Goal: Task Accomplishment & Management: Manage account settings

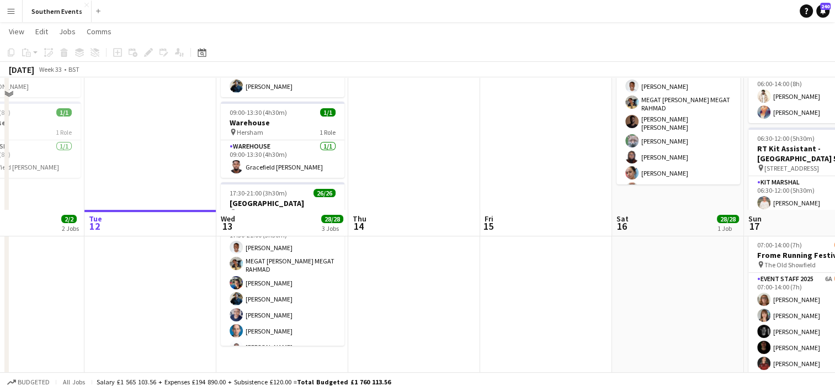
scroll to position [240, 0]
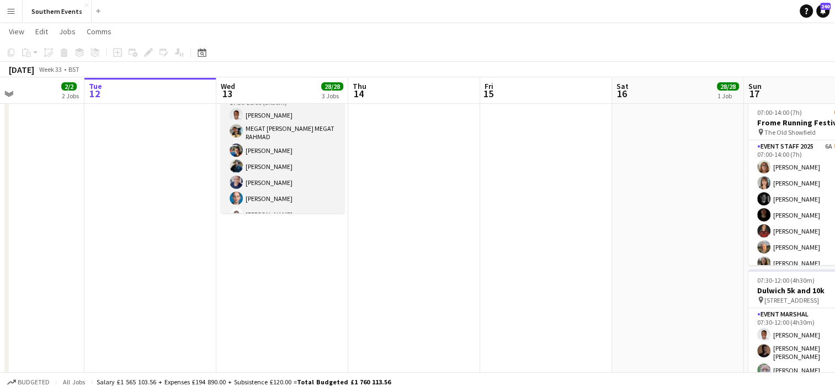
click at [302, 157] on app-card-role "Event Marshal 26/26 17:30-21:00 (3h30m) [PERSON_NAME] MEGAT [PERSON_NAME] MEGAT…" at bounding box center [283, 310] width 124 height 444
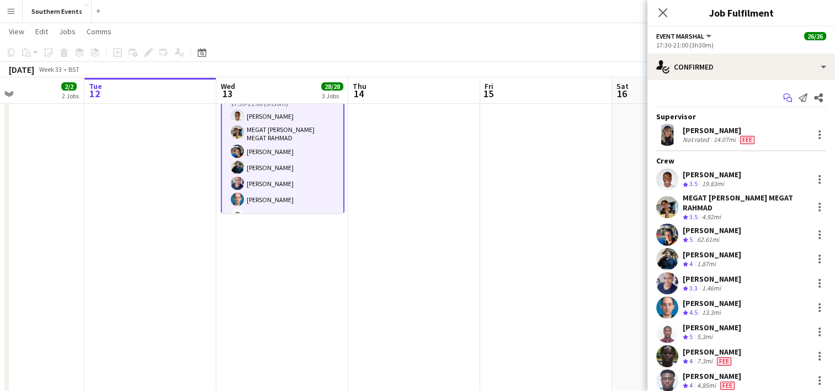
click at [784, 95] on icon "Start chat" at bounding box center [788, 97] width 9 height 9
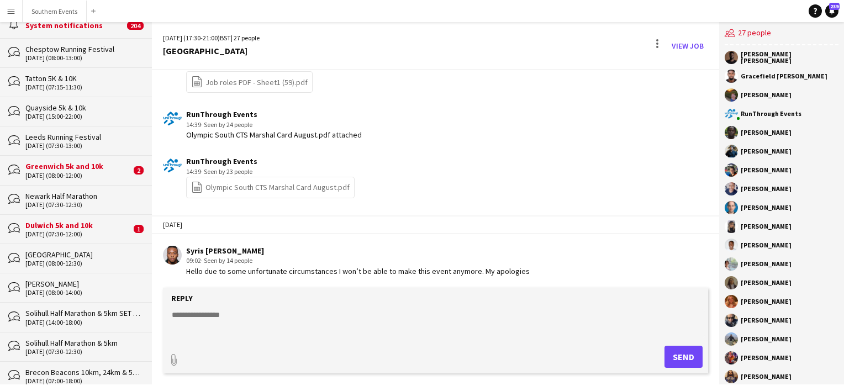
scroll to position [381, 0]
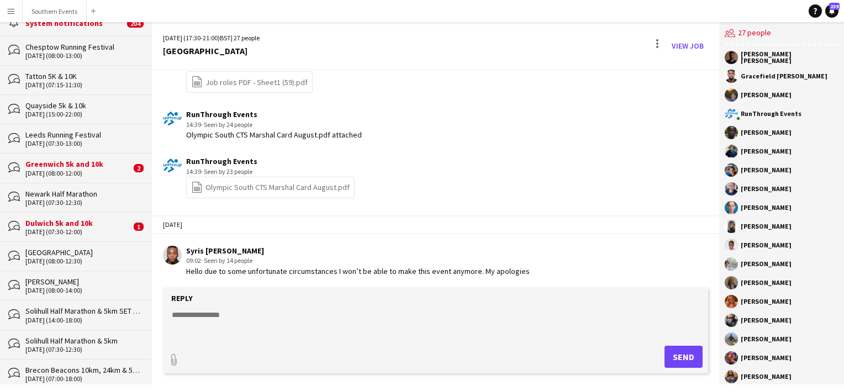
click at [106, 170] on div "[DATE] (08:00-12:00)" at bounding box center [77, 174] width 105 height 8
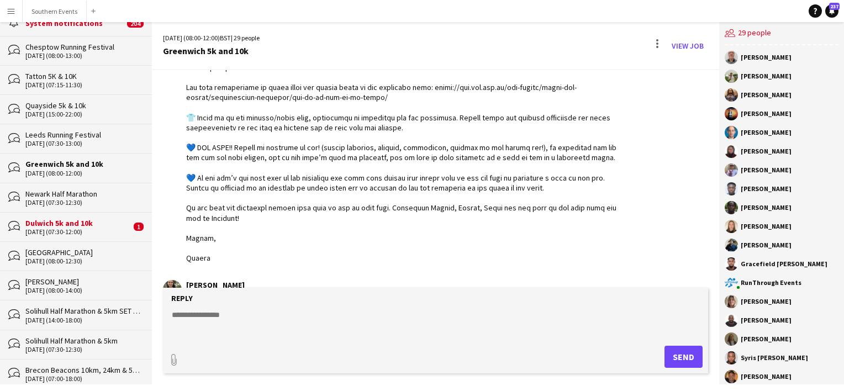
scroll to position [1504, 0]
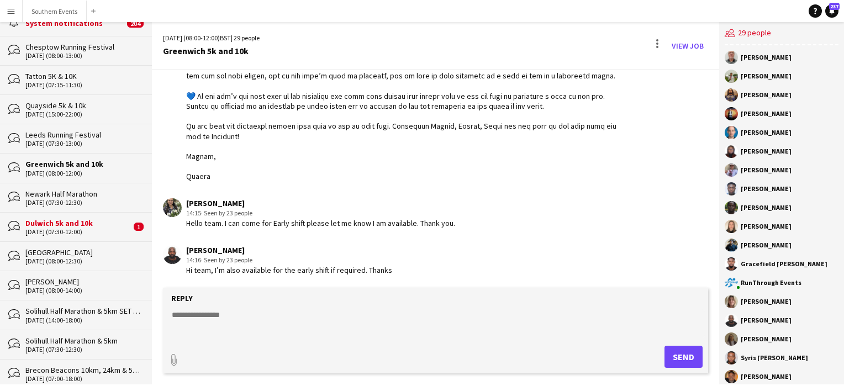
click at [216, 314] on textarea at bounding box center [438, 323] width 534 height 29
click at [209, 316] on textarea at bounding box center [438, 323] width 534 height 29
click at [197, 313] on textarea at bounding box center [438, 323] width 534 height 29
type textarea "**********"
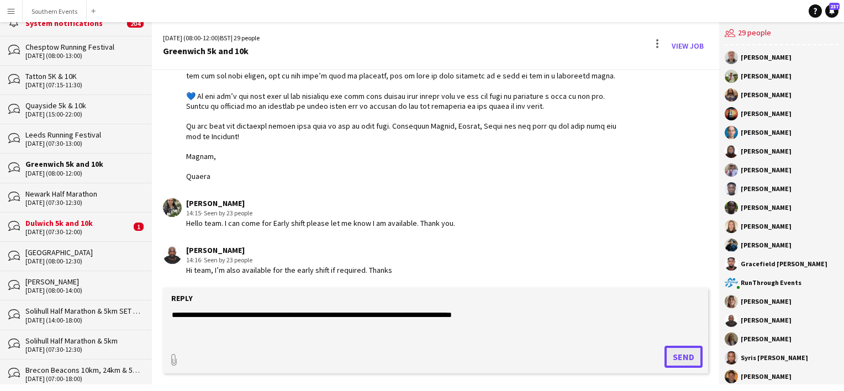
click at [674, 357] on button "Send" at bounding box center [683, 357] width 38 height 22
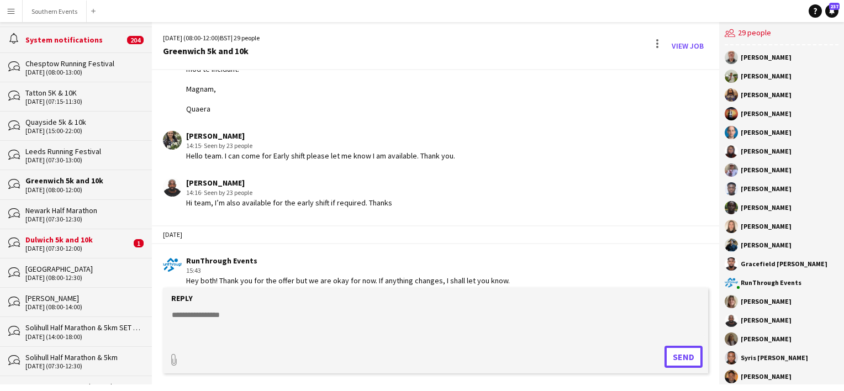
scroll to position [363, 0]
click at [92, 236] on div "Dulwich 5k and 10k" at bounding box center [77, 241] width 105 height 10
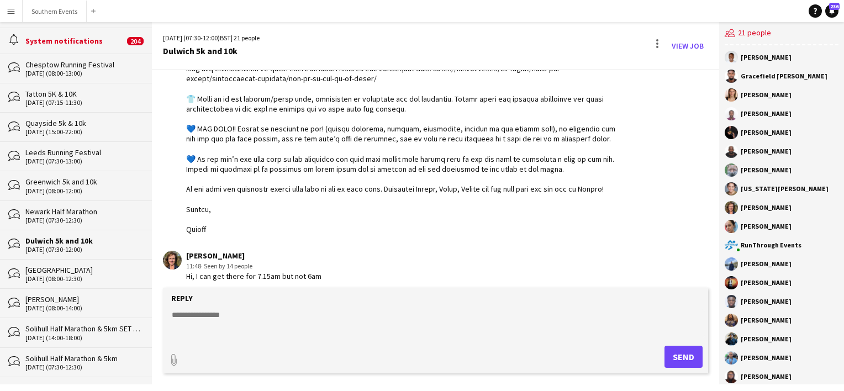
scroll to position [1215, 0]
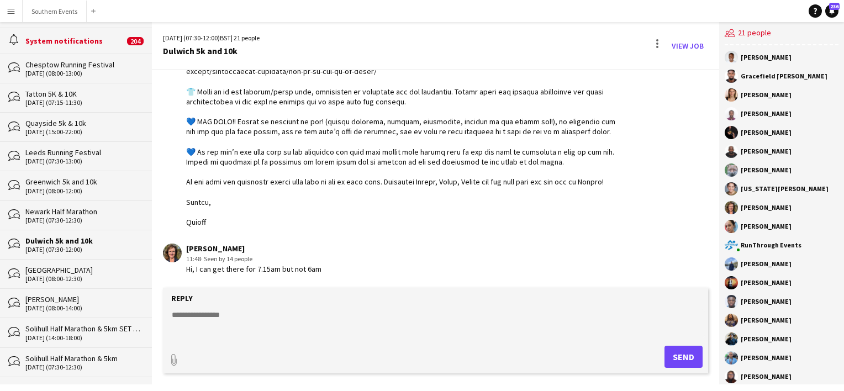
click at [182, 321] on textarea at bounding box center [438, 323] width 534 height 29
type textarea "**********"
click at [676, 362] on button "Send" at bounding box center [683, 357] width 38 height 22
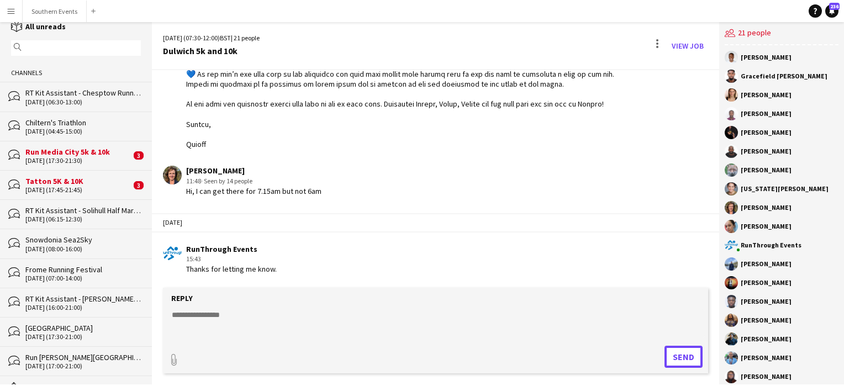
scroll to position [0, 0]
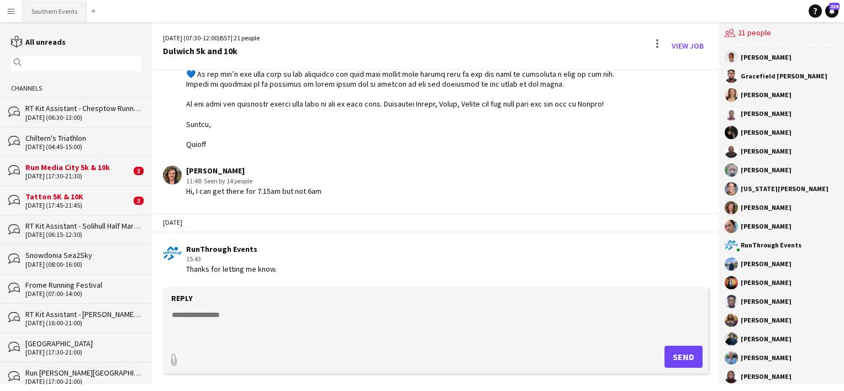
click at [46, 12] on button "Southern Events Close" at bounding box center [55, 12] width 64 height 22
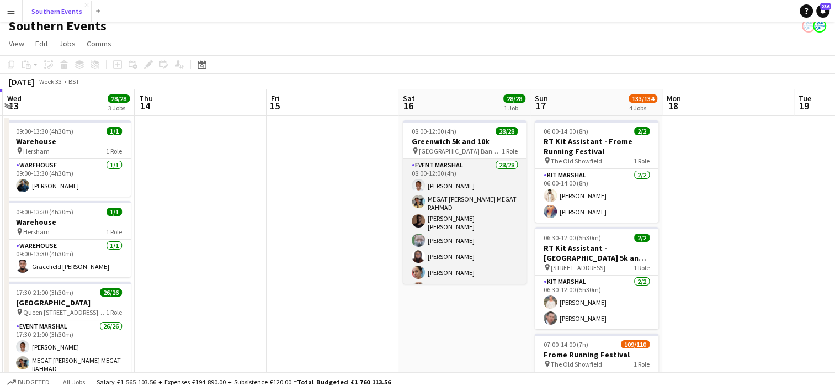
scroll to position [9, 0]
click at [464, 144] on h3 "Greenwich 5k and 10k" at bounding box center [465, 141] width 124 height 10
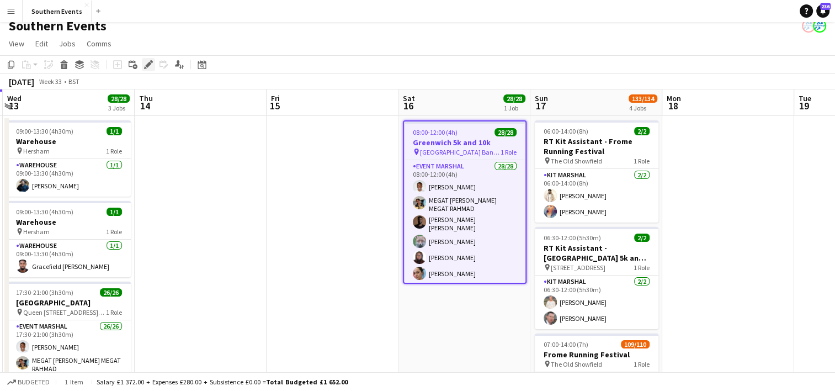
click at [147, 60] on icon "Edit" at bounding box center [148, 64] width 9 height 9
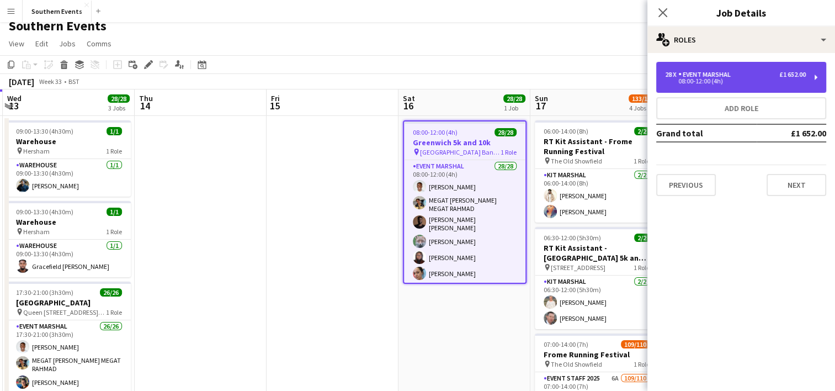
click at [722, 81] on div "08:00-12:00 (4h)" at bounding box center [735, 81] width 141 height 6
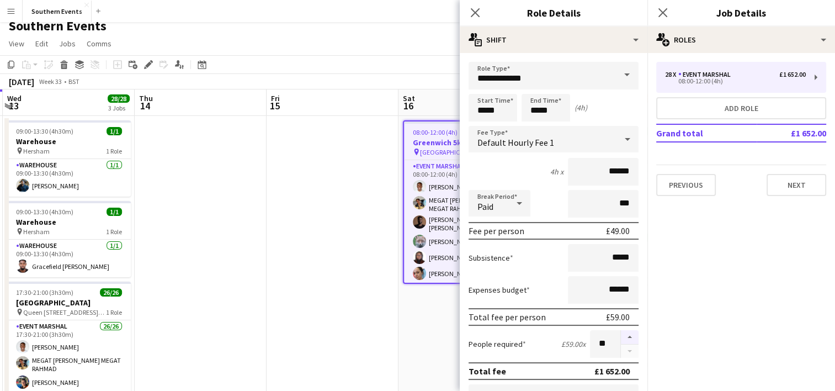
click at [622, 336] on button "button" at bounding box center [630, 337] width 18 height 14
type input "**"
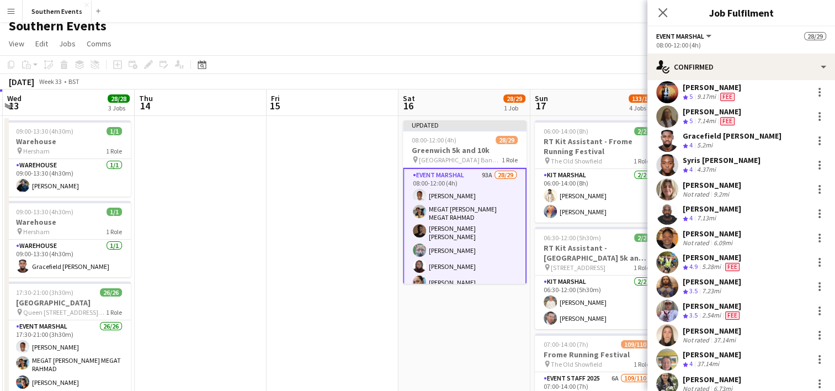
scroll to position [461, 0]
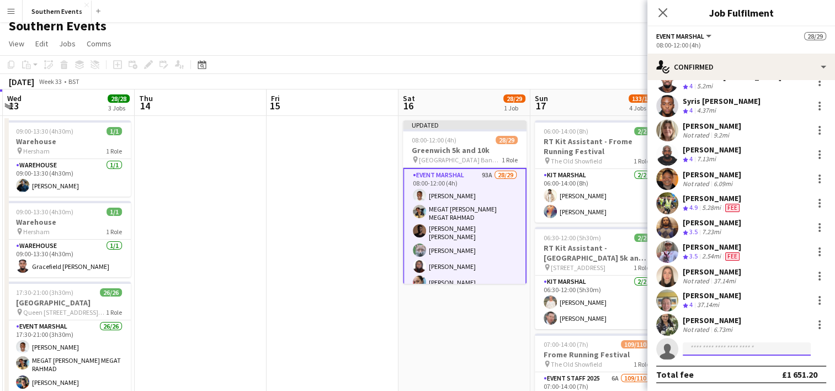
click at [696, 343] on input at bounding box center [747, 348] width 128 height 13
type input "**********"
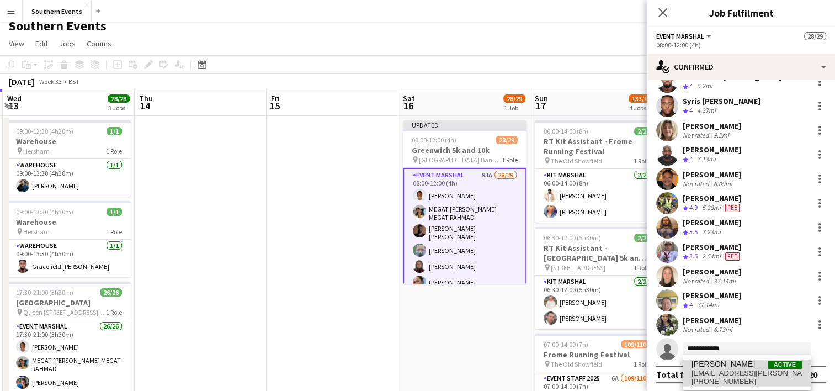
click at [724, 367] on span "[PERSON_NAME]" at bounding box center [723, 363] width 63 height 9
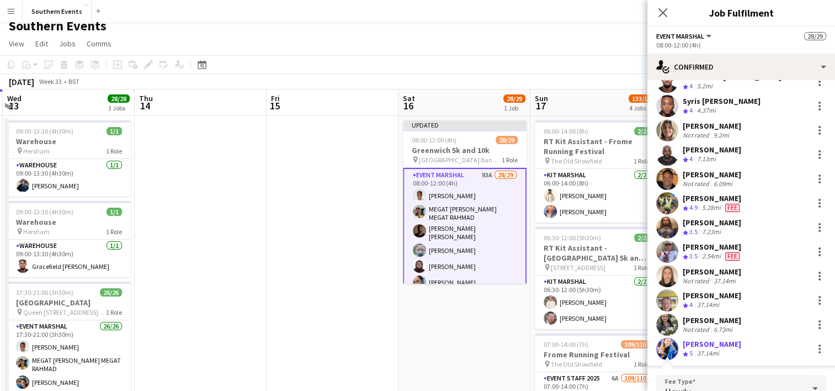
scroll to position [644, 0]
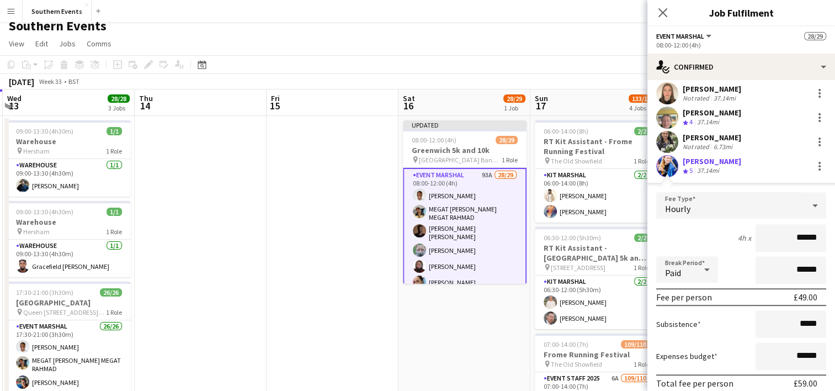
click at [801, 236] on input "******" at bounding box center [791, 238] width 71 height 28
type input "*****"
click at [792, 353] on input "******" at bounding box center [791, 356] width 71 height 28
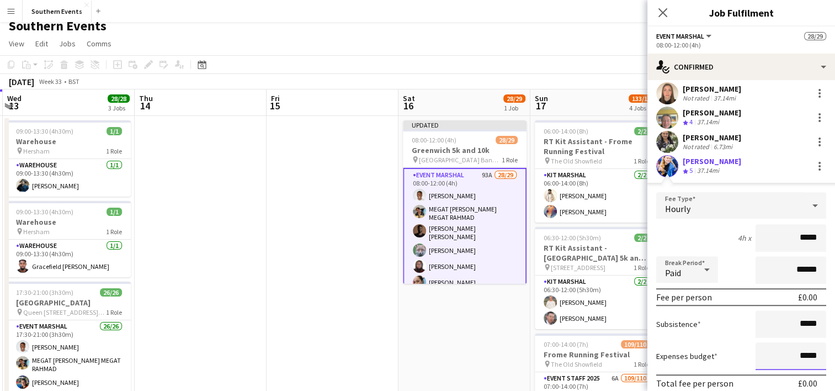
scroll to position [711, 0]
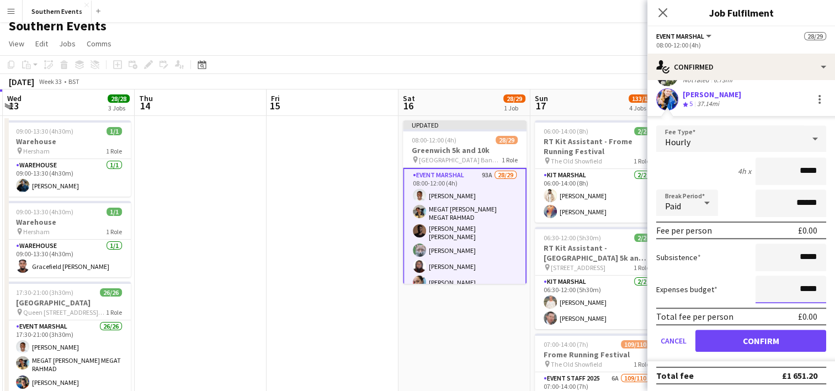
type input "*****"
click at [751, 338] on button "Confirm" at bounding box center [761, 341] width 131 height 22
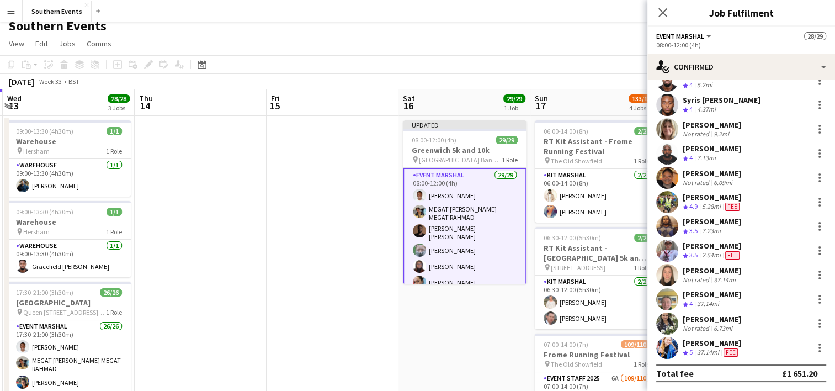
scroll to position [461, 0]
click at [813, 347] on div at bounding box center [819, 348] width 13 height 13
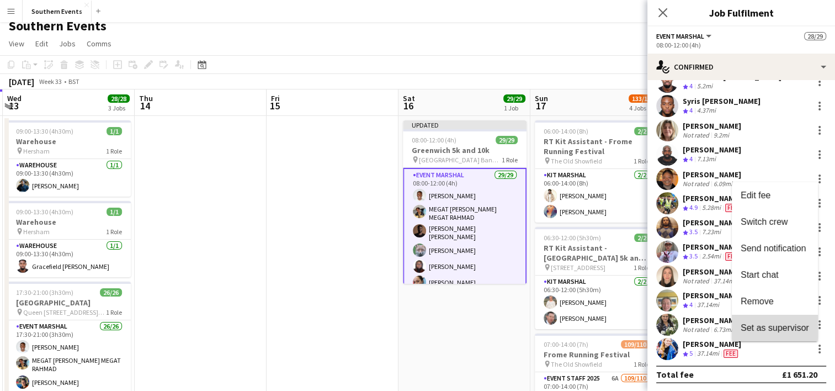
click at [764, 326] on span "Set as supervisor" at bounding box center [775, 326] width 68 height 9
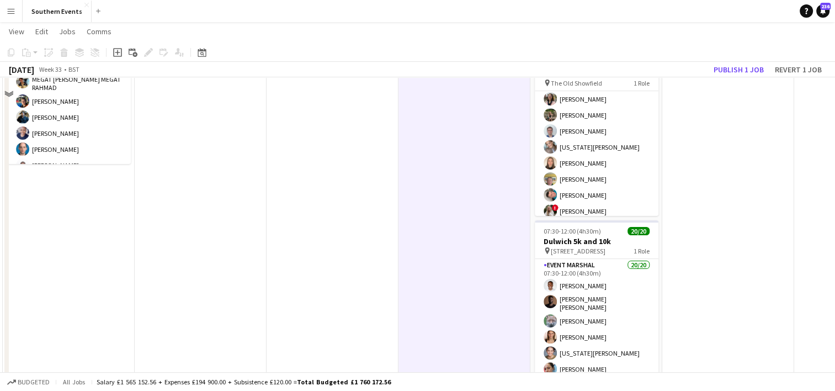
scroll to position [324, 0]
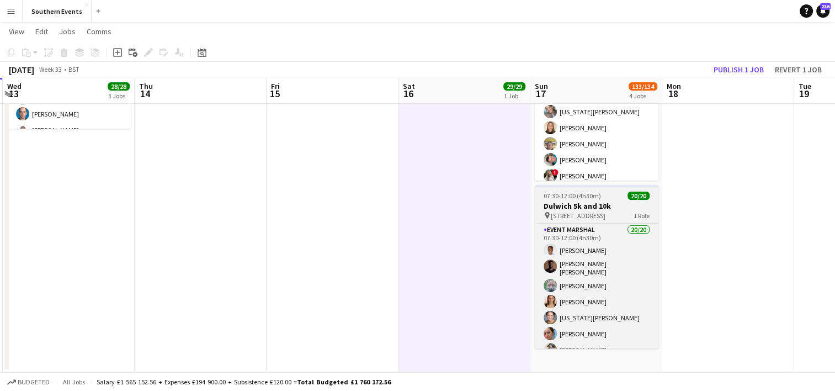
click at [599, 203] on h3 "Dulwich 5k and 10k" at bounding box center [597, 206] width 124 height 10
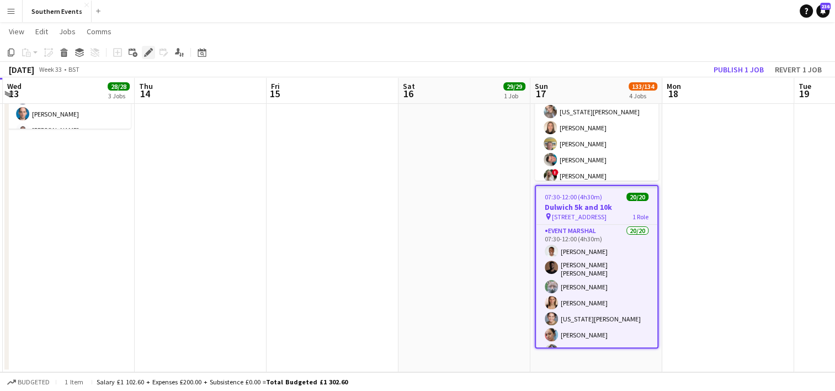
click at [149, 51] on icon at bounding box center [148, 53] width 6 height 6
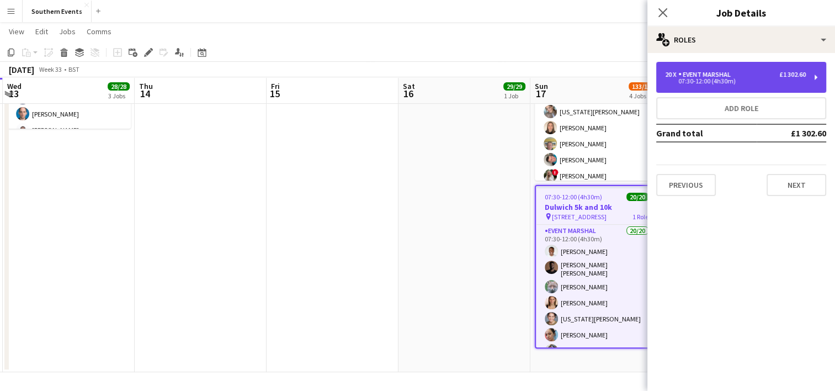
click at [686, 82] on div "07:30-12:00 (4h30m)" at bounding box center [735, 81] width 141 height 6
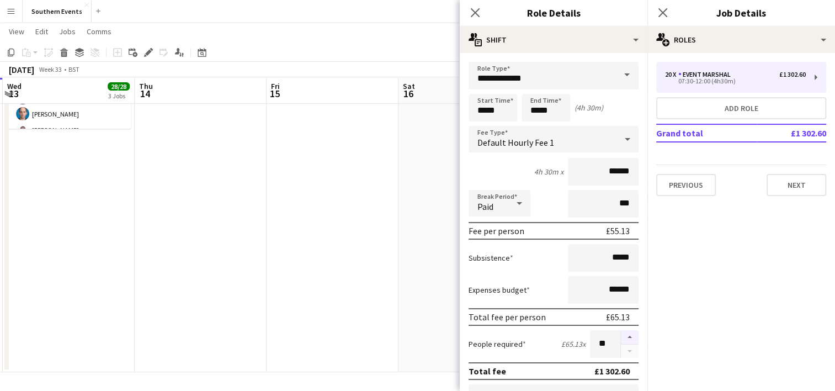
click at [621, 336] on button "button" at bounding box center [630, 337] width 18 height 14
type input "**"
click at [435, 293] on app-date-cell "Updated 08:00-12:00 (4h) 29/29 Greenwich 5k and 10k pin Greenwich Park Bandstan…" at bounding box center [465, 86] width 132 height 573
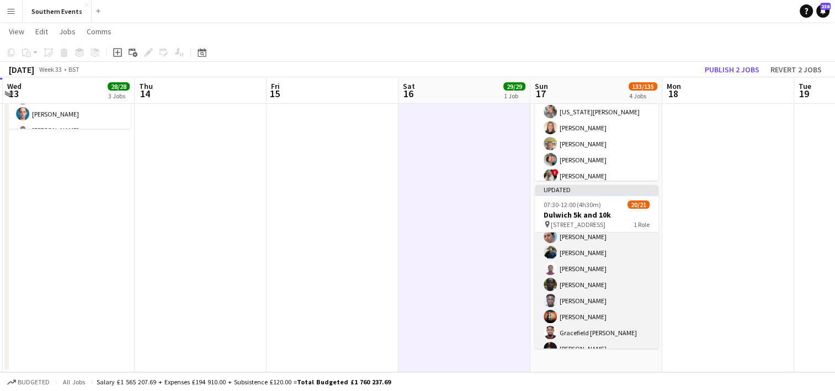
scroll to position [241, 0]
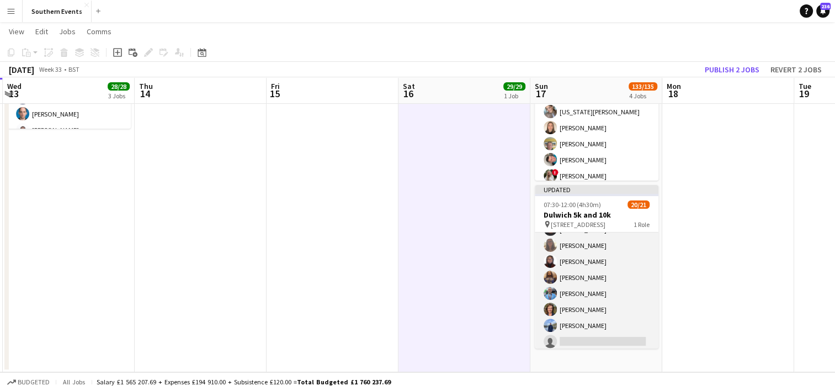
click at [603, 300] on app-card-role "Event Marshal 83A 20/21 07:30-12:00 (4h30m) [PERSON_NAME] [PERSON_NAME] [PERSON…" at bounding box center [597, 171] width 124 height 361
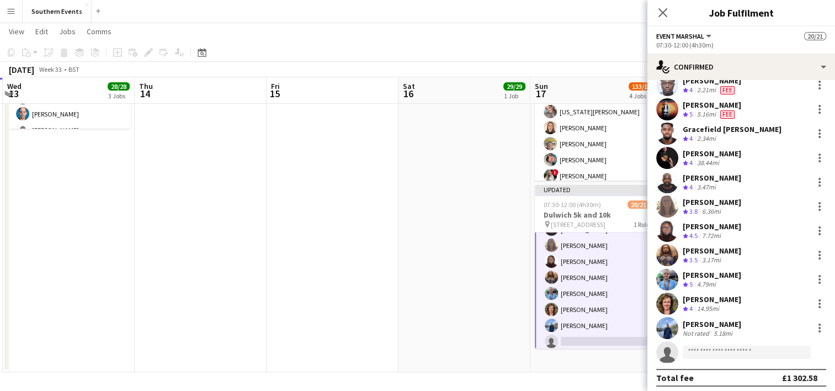
scroll to position [261, 0]
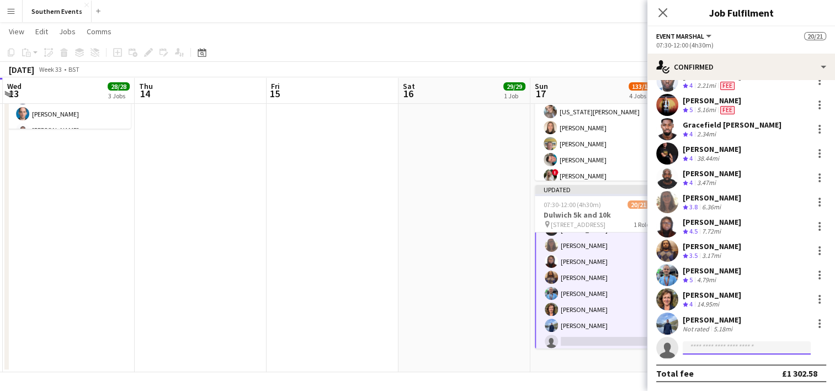
click at [690, 351] on input at bounding box center [747, 347] width 128 height 13
type input "**********"
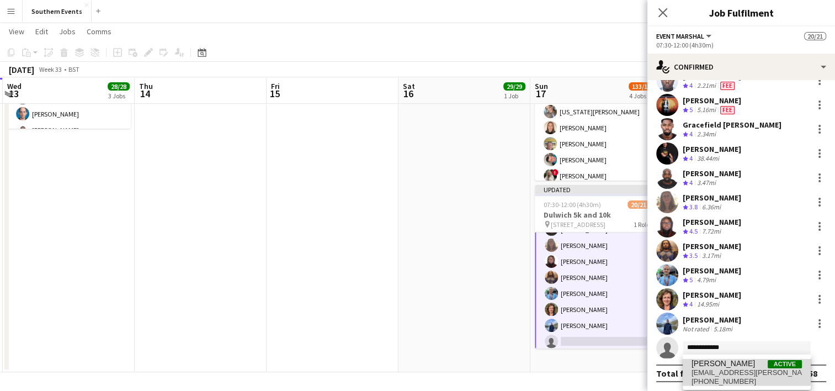
click at [723, 367] on span "[PERSON_NAME]" at bounding box center [723, 363] width 63 height 9
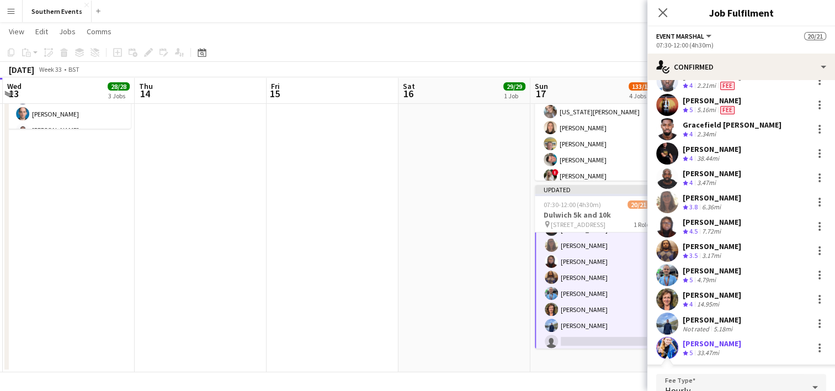
scroll to position [441, 0]
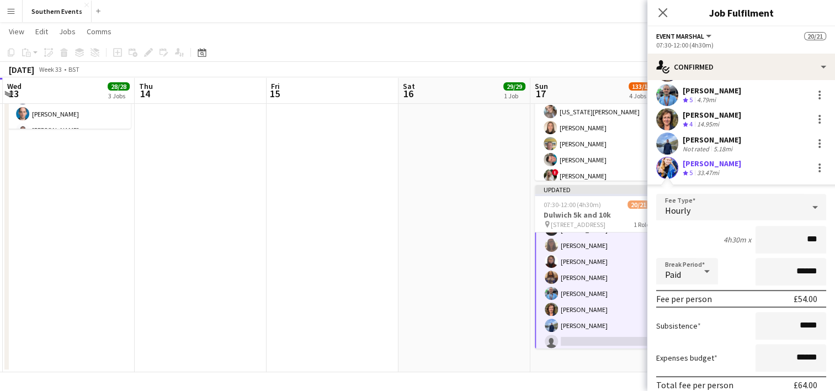
type input "**"
type input "*****"
click at [793, 356] on input "******" at bounding box center [791, 358] width 71 height 28
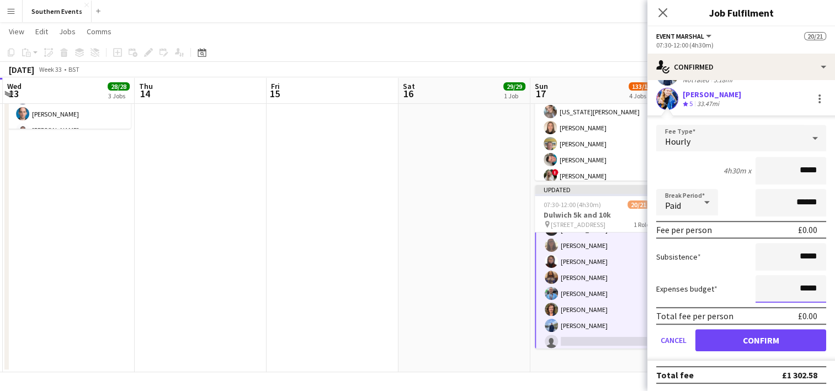
type input "*****"
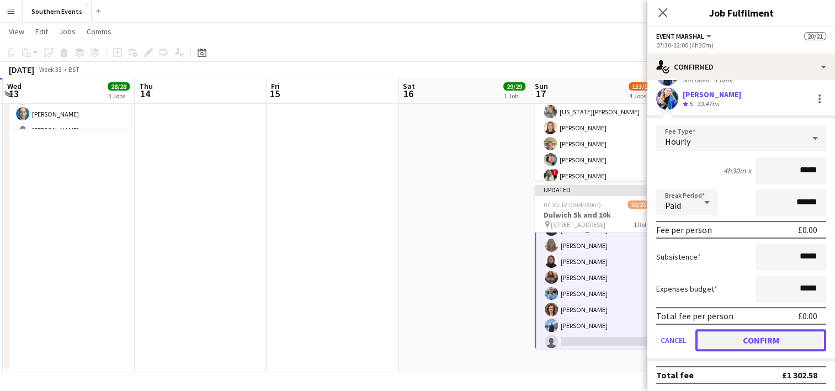
click at [748, 336] on button "Confirm" at bounding box center [761, 340] width 131 height 22
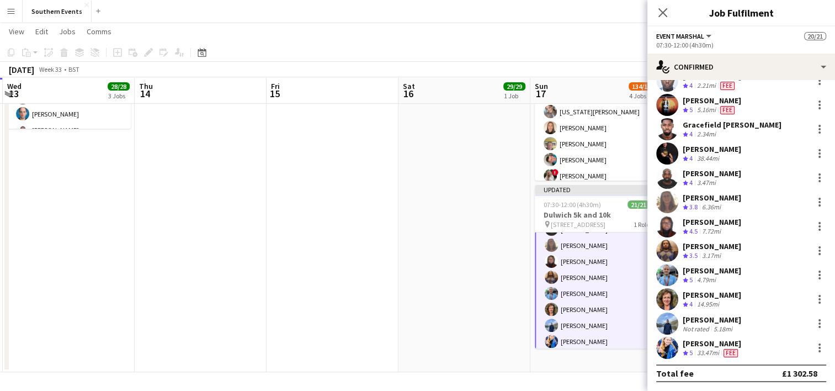
scroll to position [261, 0]
click at [813, 346] on div at bounding box center [819, 347] width 13 height 13
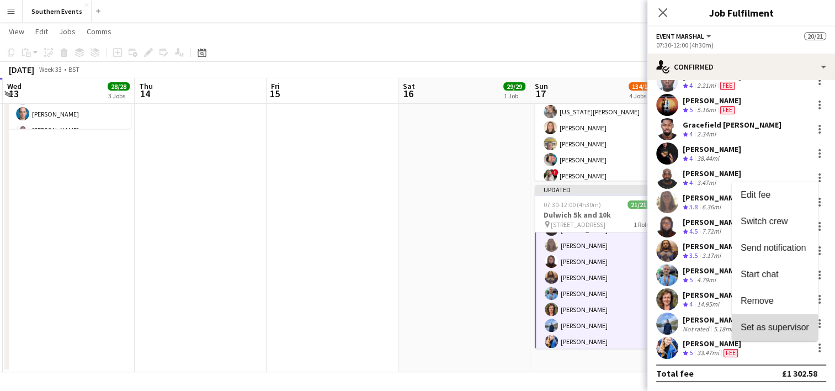
click at [756, 330] on span "Set as supervisor" at bounding box center [775, 326] width 68 height 9
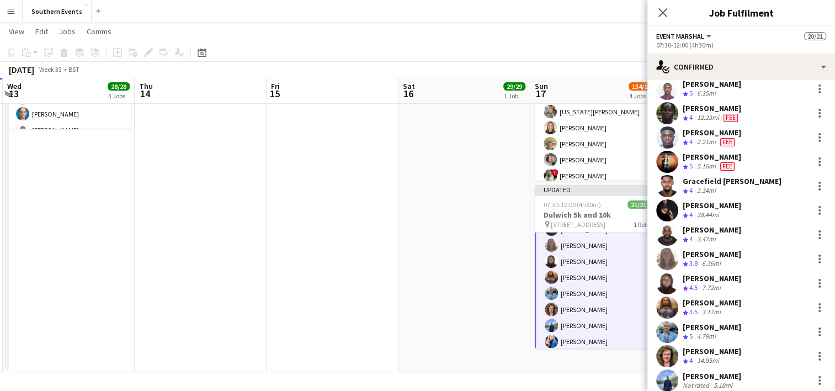
scroll to position [292, 0]
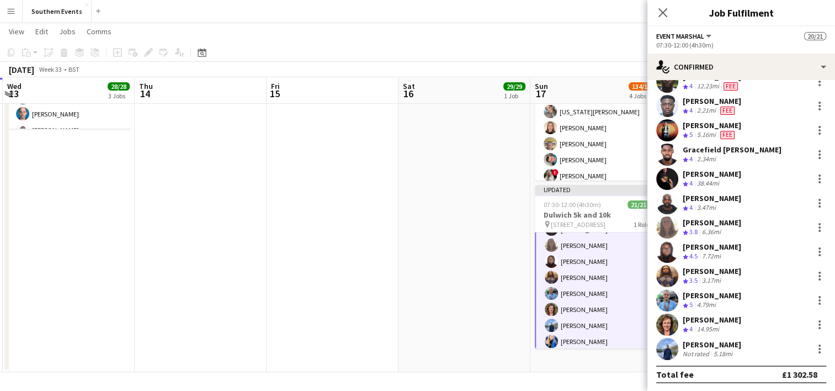
click at [462, 283] on app-date-cell "Updated 08:00-12:00 (4h) 29/29 Greenwich 5k and 10k pin Greenwich Park Bandstan…" at bounding box center [465, 86] width 132 height 573
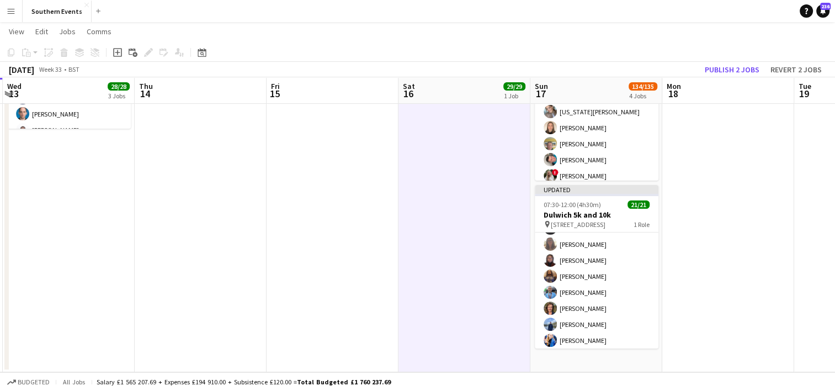
scroll to position [241, 0]
click at [729, 71] on button "Publish 2 jobs" at bounding box center [732, 69] width 63 height 14
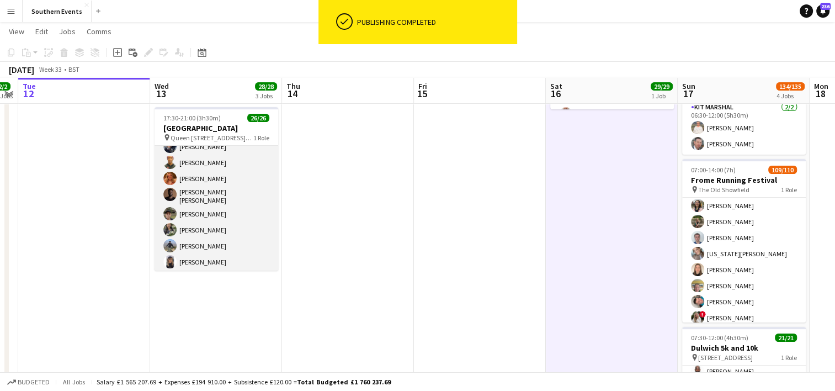
scroll to position [316, 0]
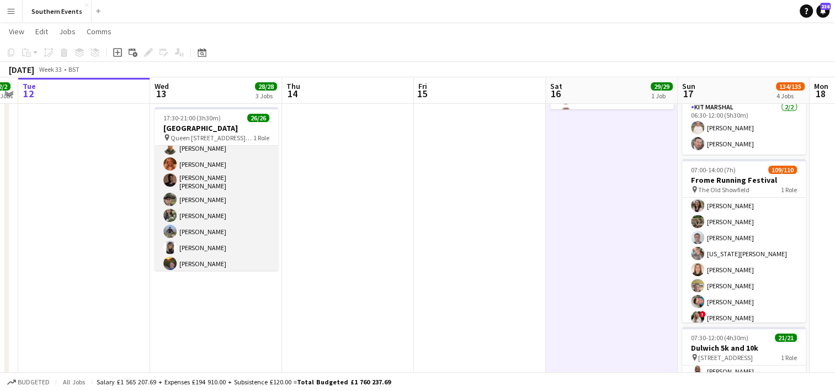
click at [239, 194] on app-card-role "Event Marshal 26/26 17:30-21:00 (3h30m) [PERSON_NAME] MEGAT [PERSON_NAME] MEGAT…" at bounding box center [217, 52] width 124 height 444
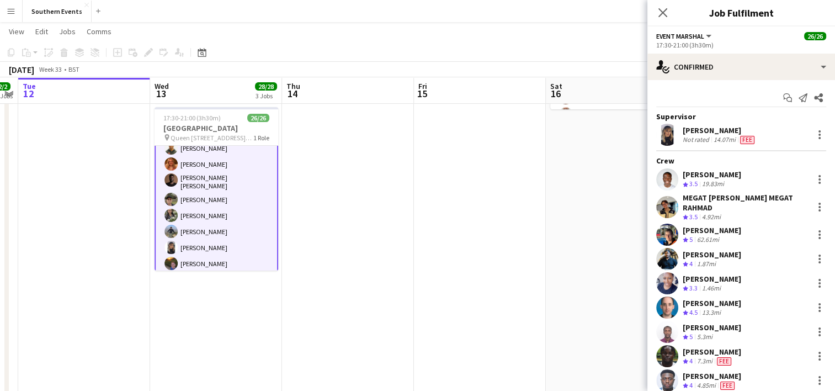
scroll to position [8, 0]
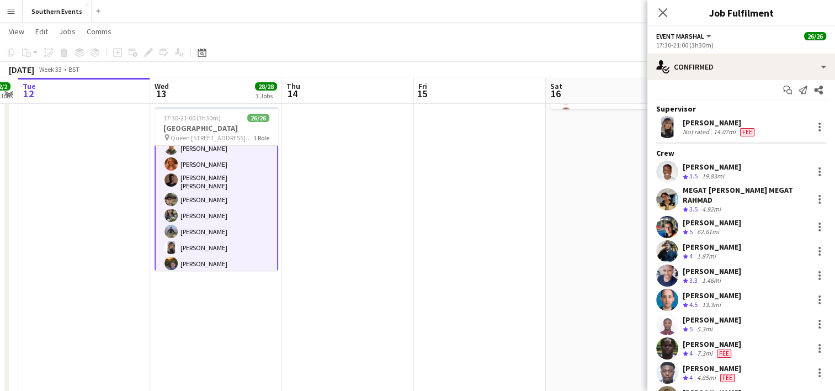
click at [479, 254] on app-date-cell at bounding box center [480, 227] width 132 height 573
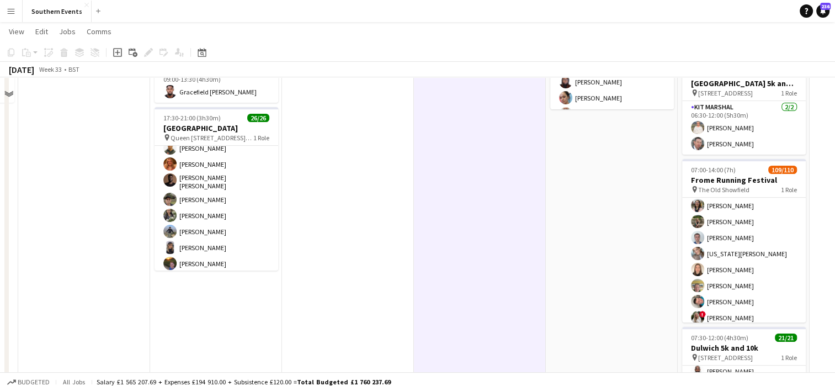
scroll to position [0, 0]
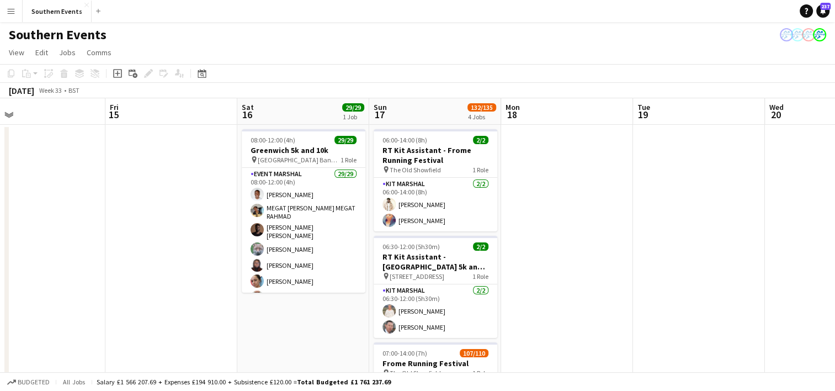
drag, startPoint x: 489, startPoint y: 290, endPoint x: 185, endPoint y: 272, distance: 304.3
click at [184, 274] on app-calendar-viewport "Mon 11 2/2 2 Jobs Tue 12 Wed 13 28/28 3 Jobs Thu 14 Fri 15 Sat 16 29/29 1 Job S…" at bounding box center [417, 397] width 835 height 599
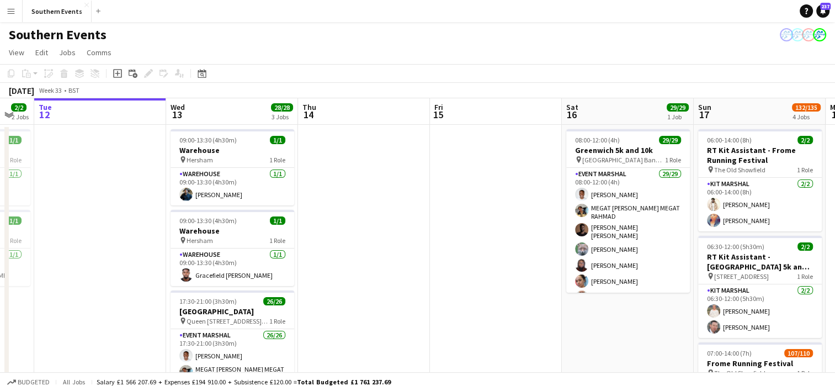
scroll to position [0, 223]
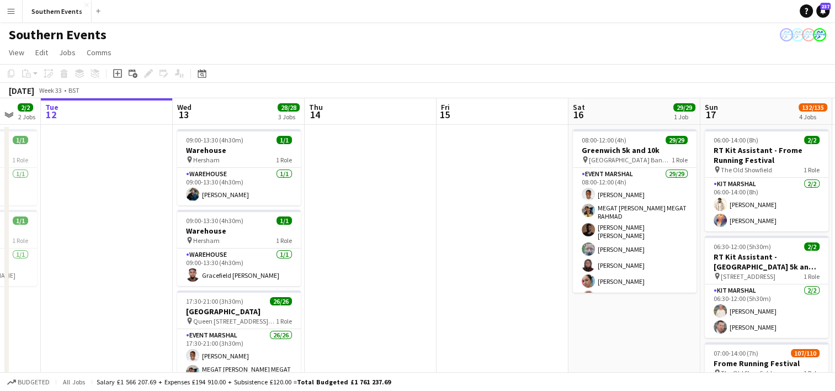
drag, startPoint x: 186, startPoint y: 252, endPoint x: 518, endPoint y: 214, distance: 334.5
click at [518, 214] on app-calendar-viewport "Sun 10 52/52 4 Jobs Mon 11 2/2 2 Jobs Tue 12 Wed 13 28/28 3 Jobs Thu 14 Fri 15 …" at bounding box center [417, 397] width 835 height 599
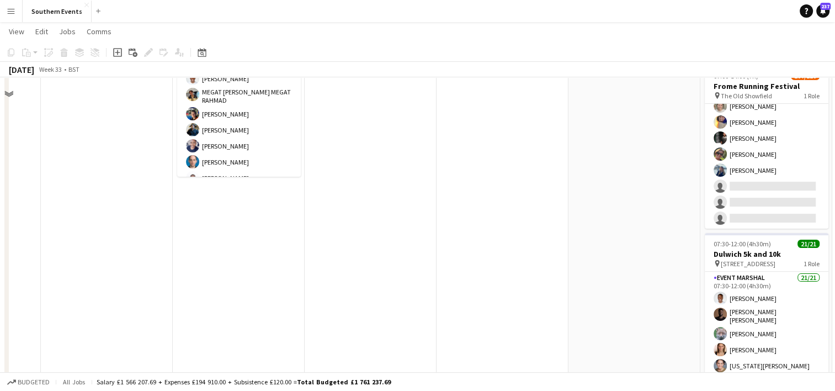
scroll to position [0, 0]
